Goal: Browse casually: Explore the website without a specific task or goal

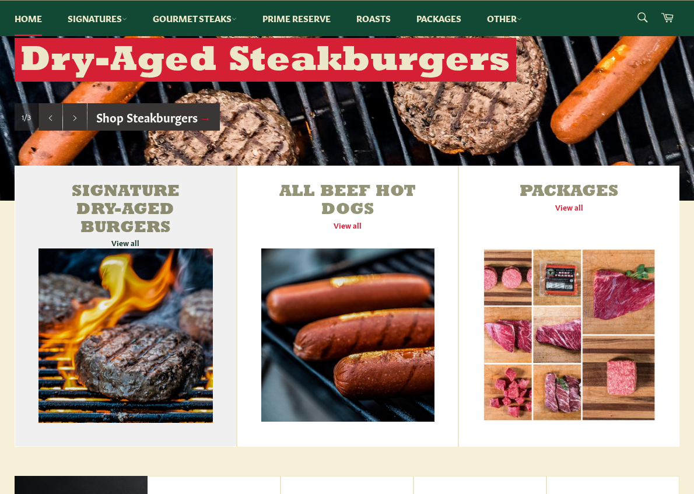
scroll to position [350, 0]
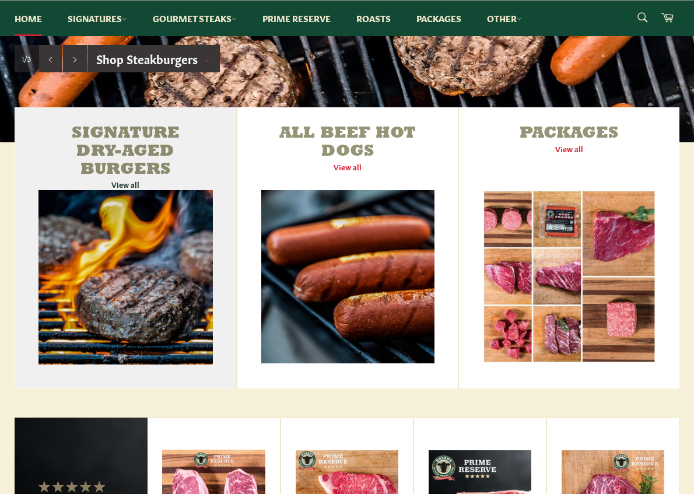
click at [137, 183] on link "Signature Dry-Aged Burgers View all" at bounding box center [126, 247] width 222 height 281
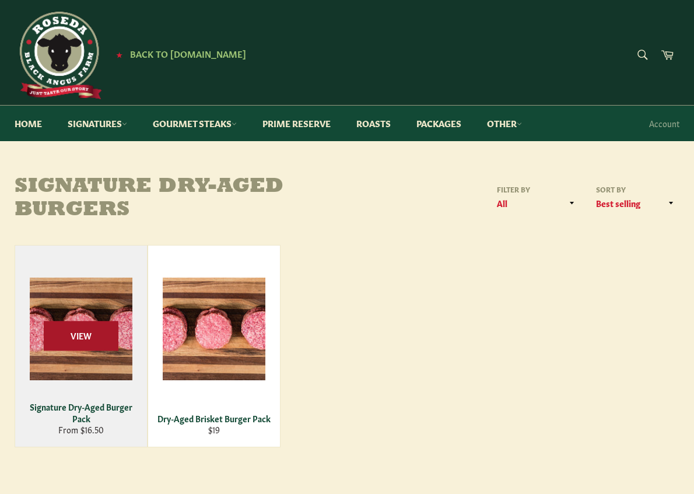
click at [89, 332] on span "View" at bounding box center [81, 336] width 75 height 30
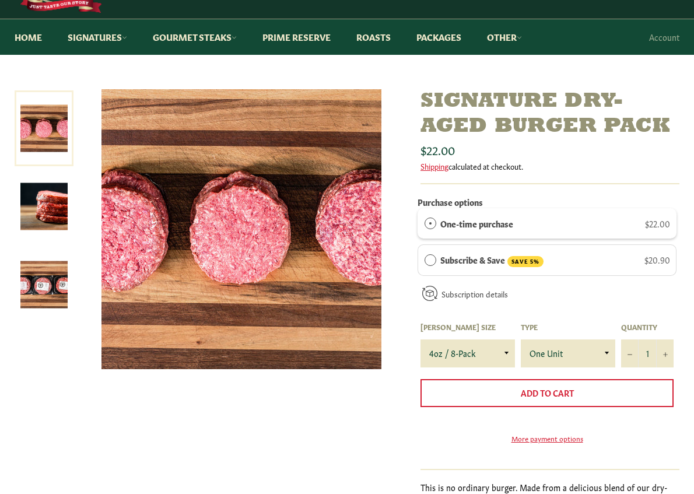
scroll to position [117, 0]
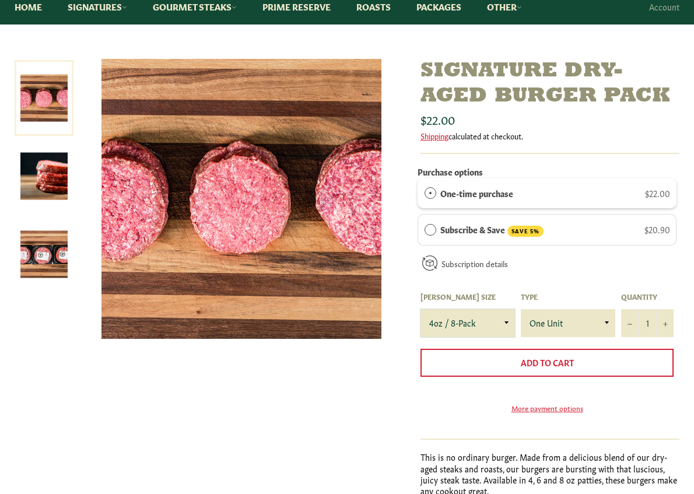
click at [505, 324] on select "4oz / 8-Pack 6oz / 4-Pack 8oz / 4-Pack" at bounding box center [468, 323] width 95 height 28
select select "6oz / 4-Pack"
click at [421, 309] on select "4oz / 8-Pack 6oz / 4-Pack 8oz / 4-Pack" at bounding box center [468, 323] width 95 height 28
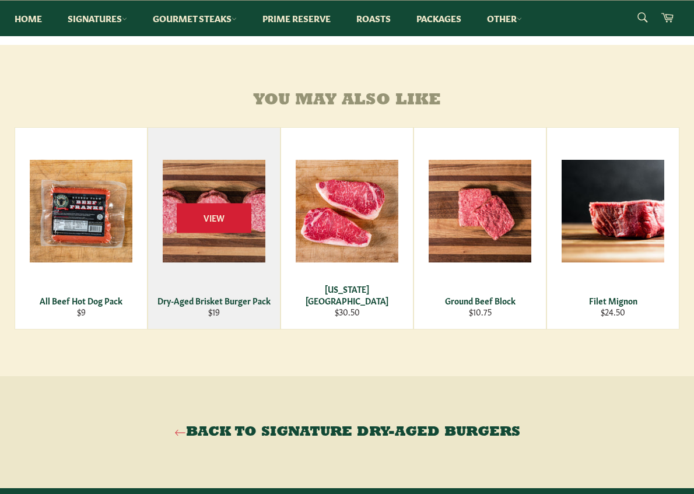
scroll to position [700, 0]
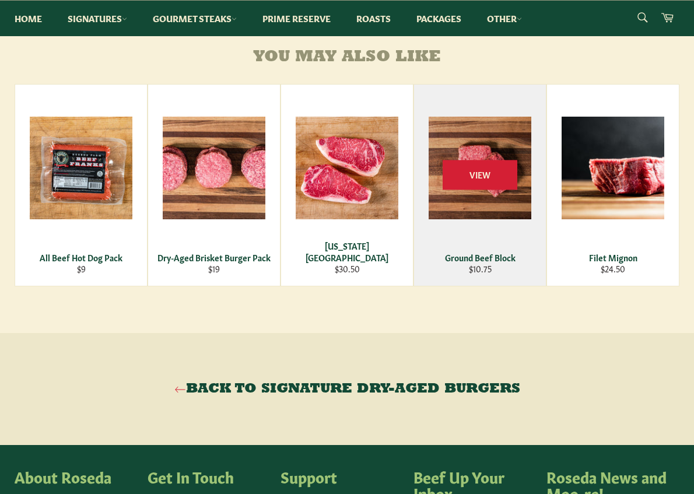
click at [483, 263] on div "Ground Beef Block" at bounding box center [480, 257] width 117 height 11
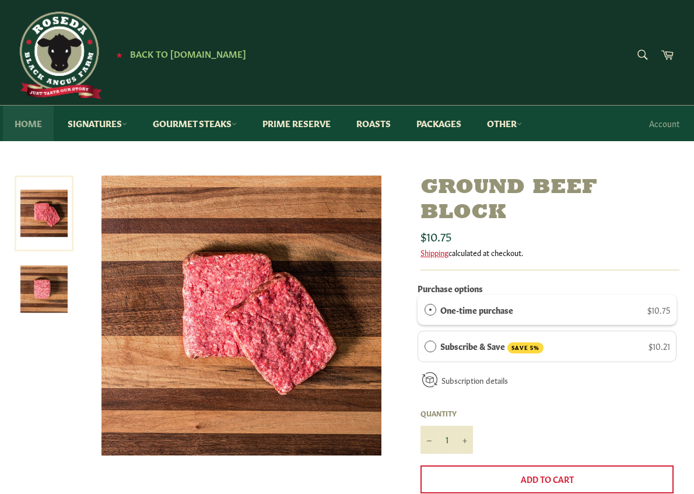
click at [32, 127] on link "Home" at bounding box center [28, 124] width 51 height 36
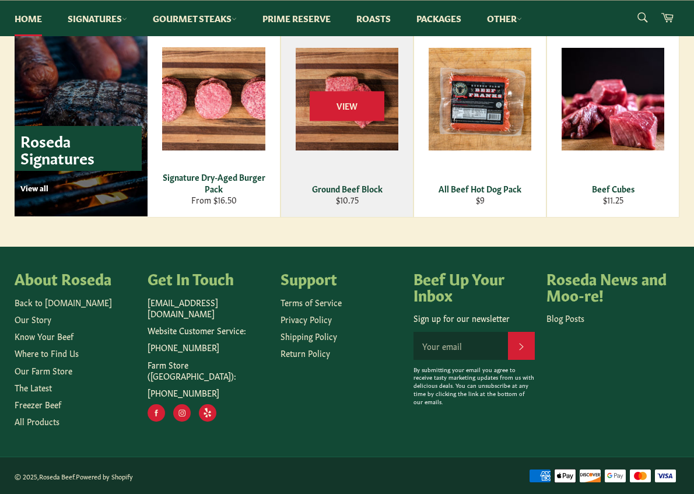
scroll to position [1640, 0]
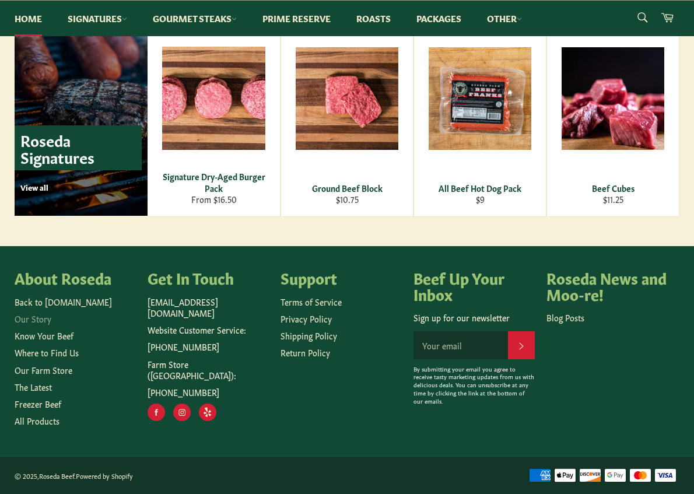
click at [36, 316] on link "Our Story" at bounding box center [33, 319] width 37 height 12
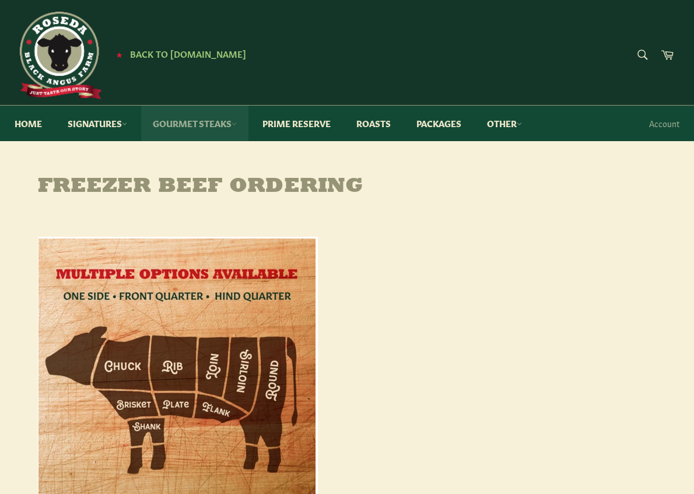
click at [207, 123] on link "Gourmet Steaks" at bounding box center [194, 124] width 107 height 36
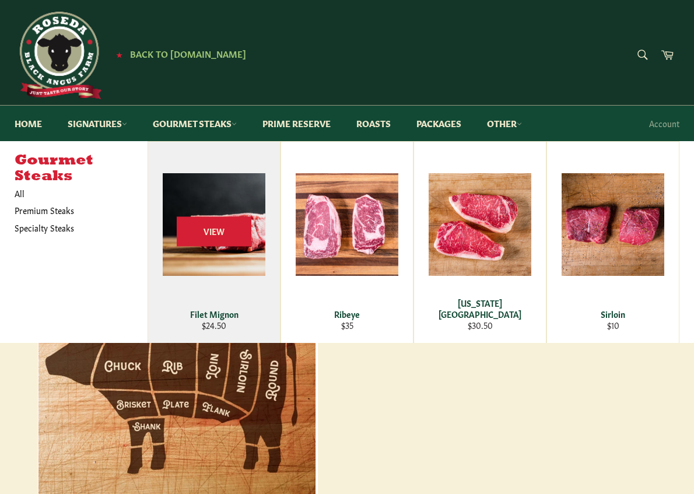
click at [218, 249] on div "View" at bounding box center [214, 242] width 132 height 201
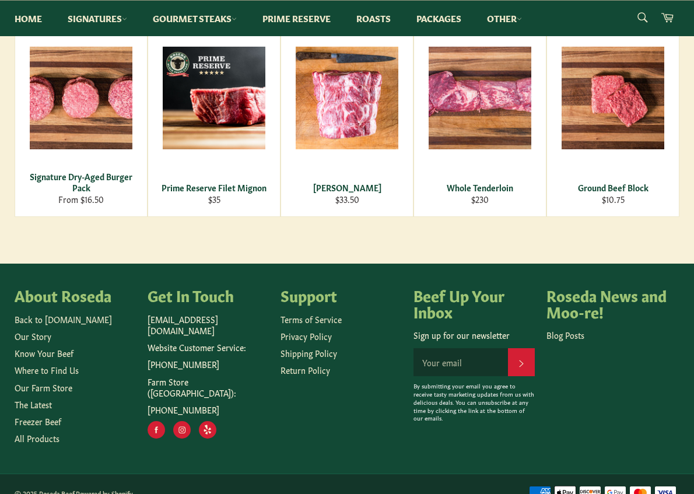
scroll to position [780, 0]
